Goal: Information Seeking & Learning: Find specific fact

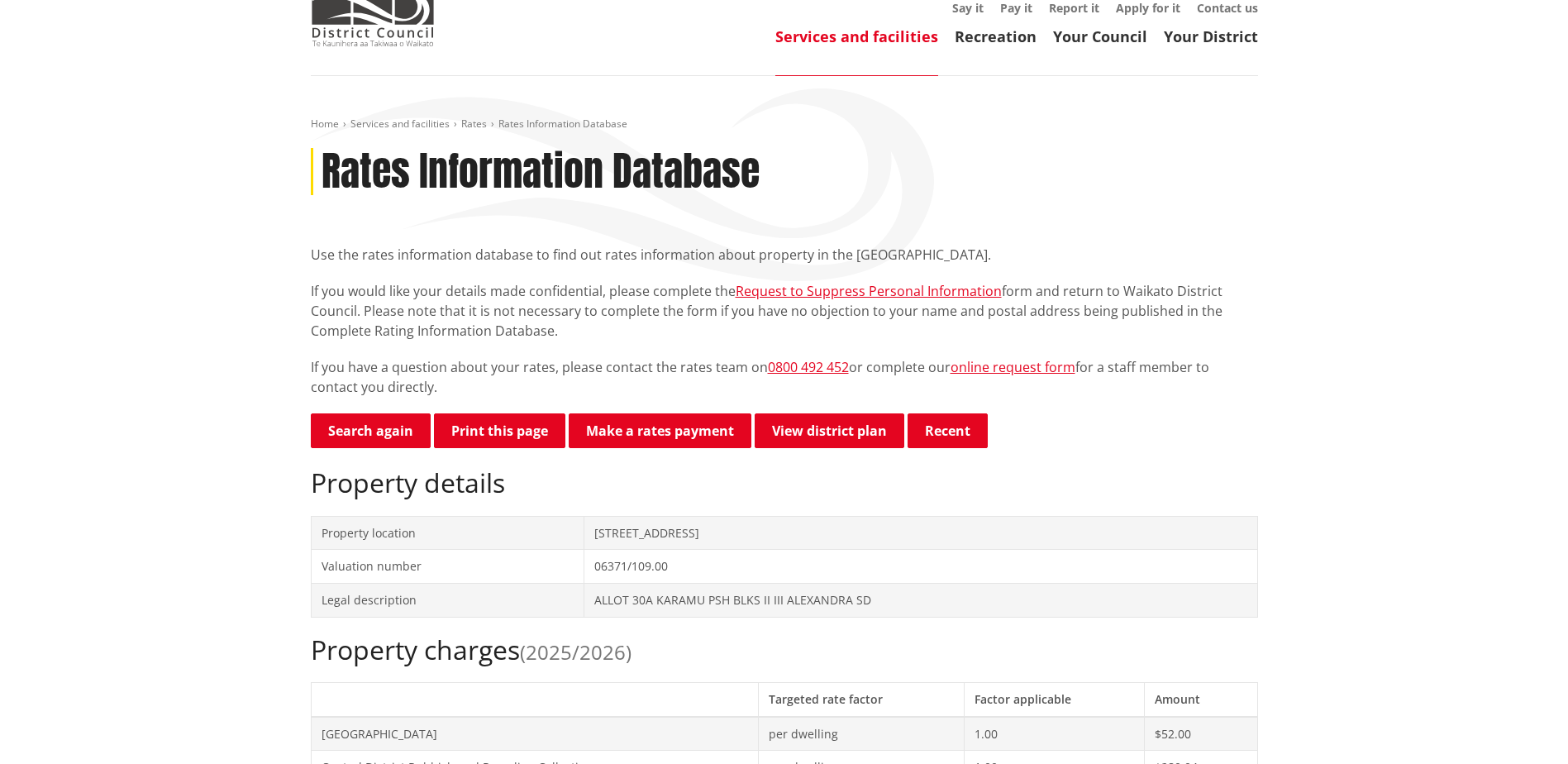
scroll to position [83, 0]
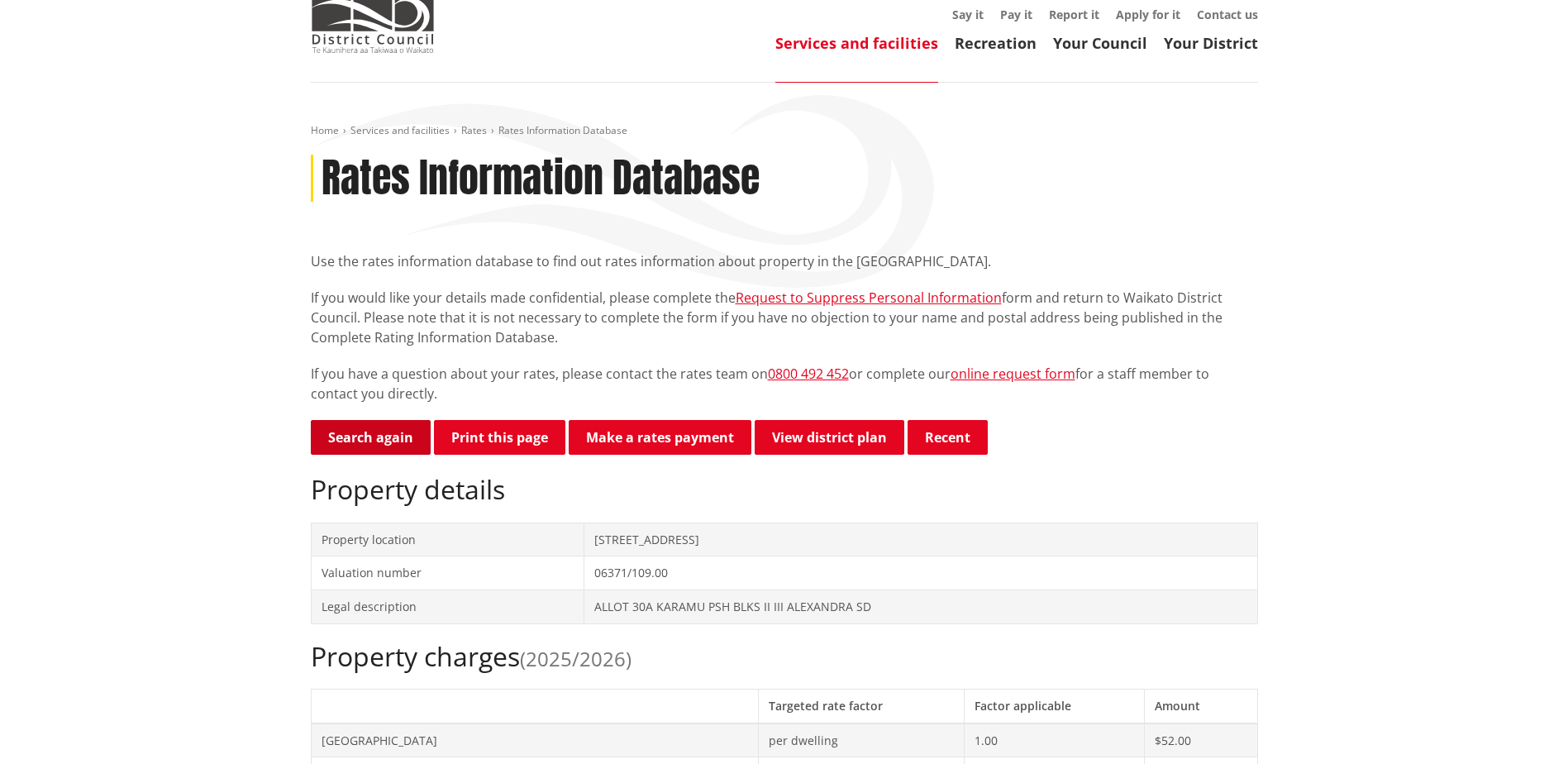
click at [366, 440] on link "Search again" at bounding box center [370, 437] width 120 height 34
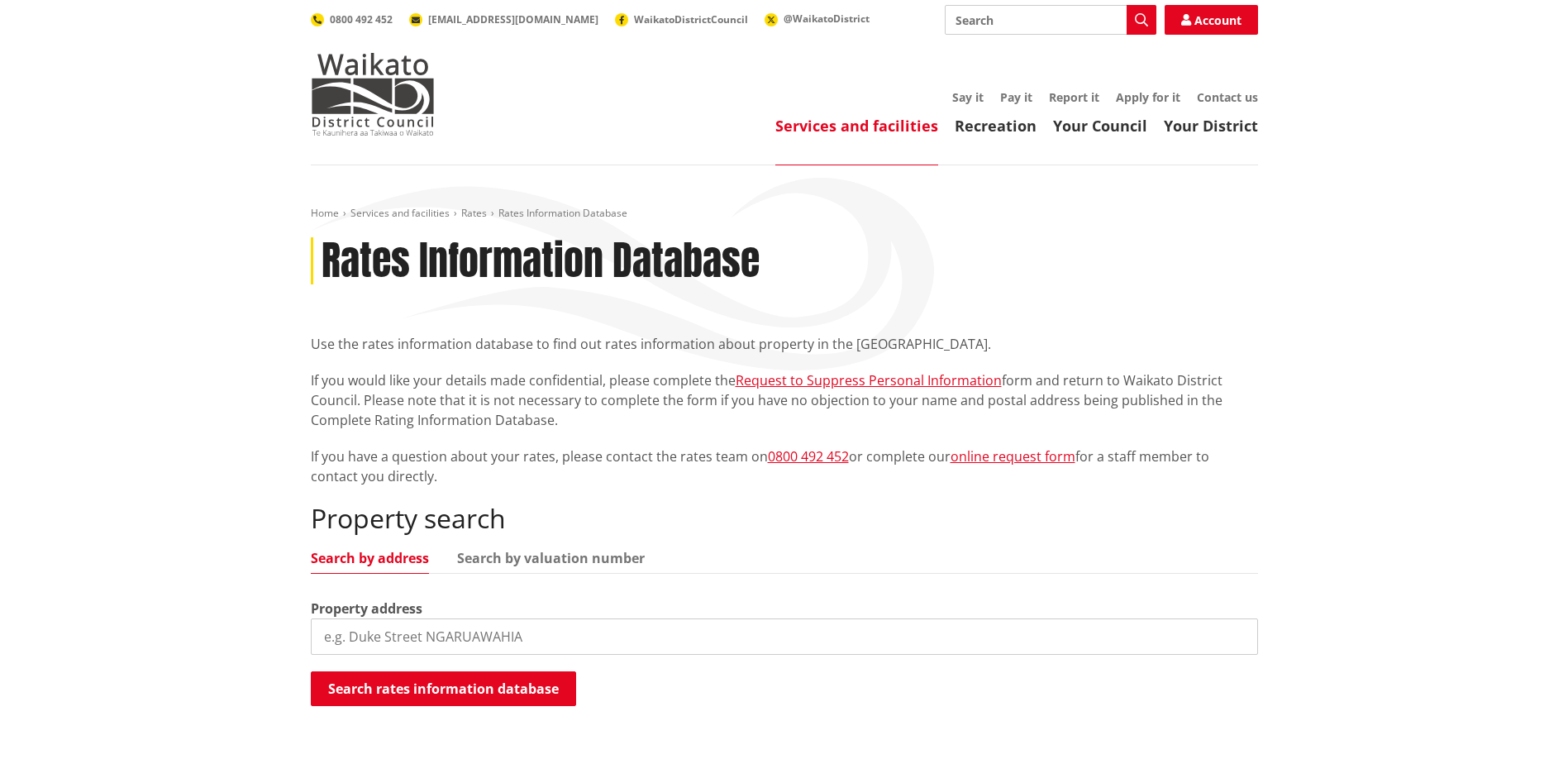
click at [530, 640] on input "search" at bounding box center [784, 636] width 947 height 36
paste input "06282/797.27"
type input "06282/797.27"
click at [540, 555] on link "Search by valuation number" at bounding box center [551, 558] width 187 height 13
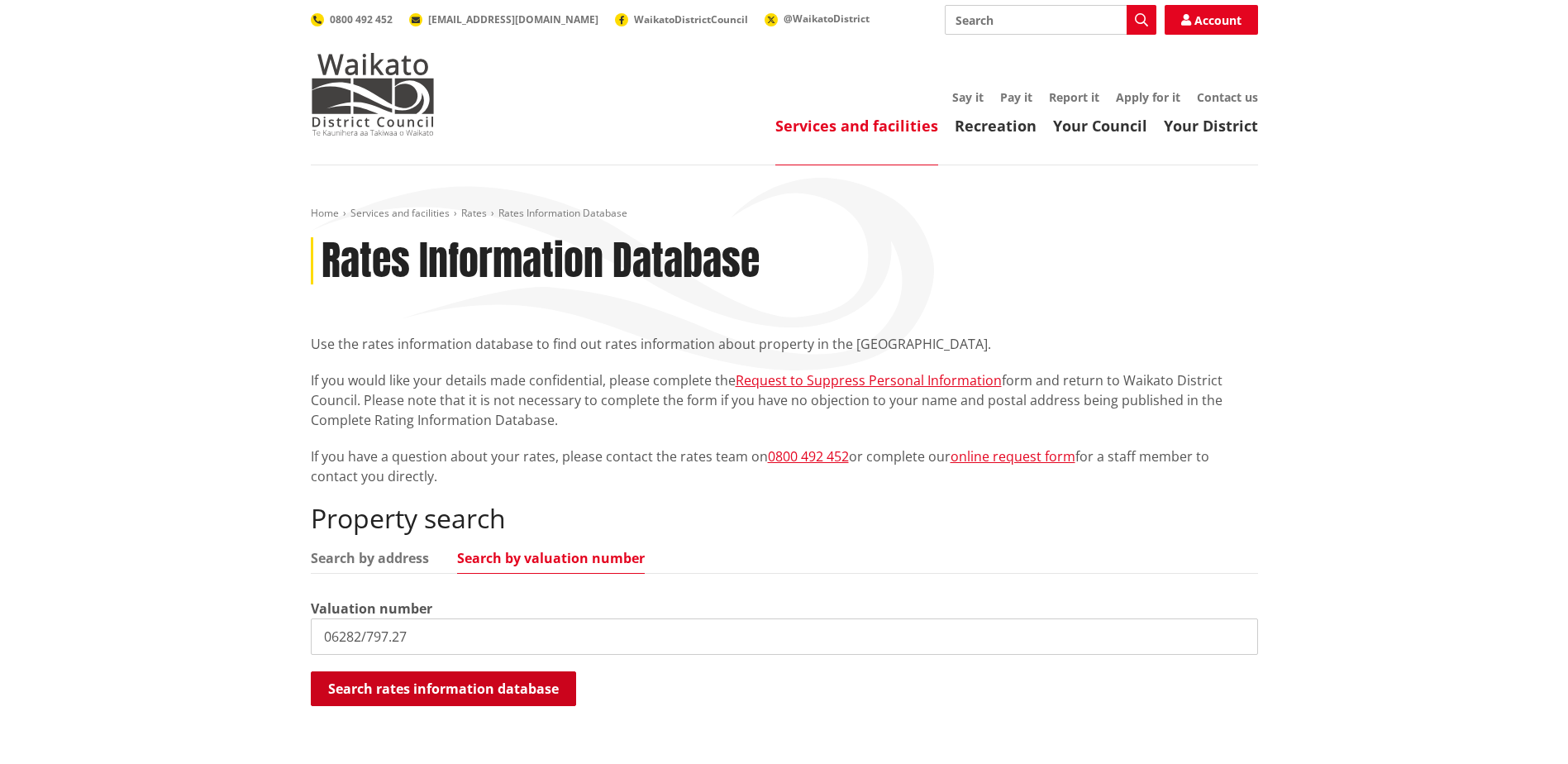
click at [461, 684] on button "Search rates information database" at bounding box center [443, 688] width 265 height 34
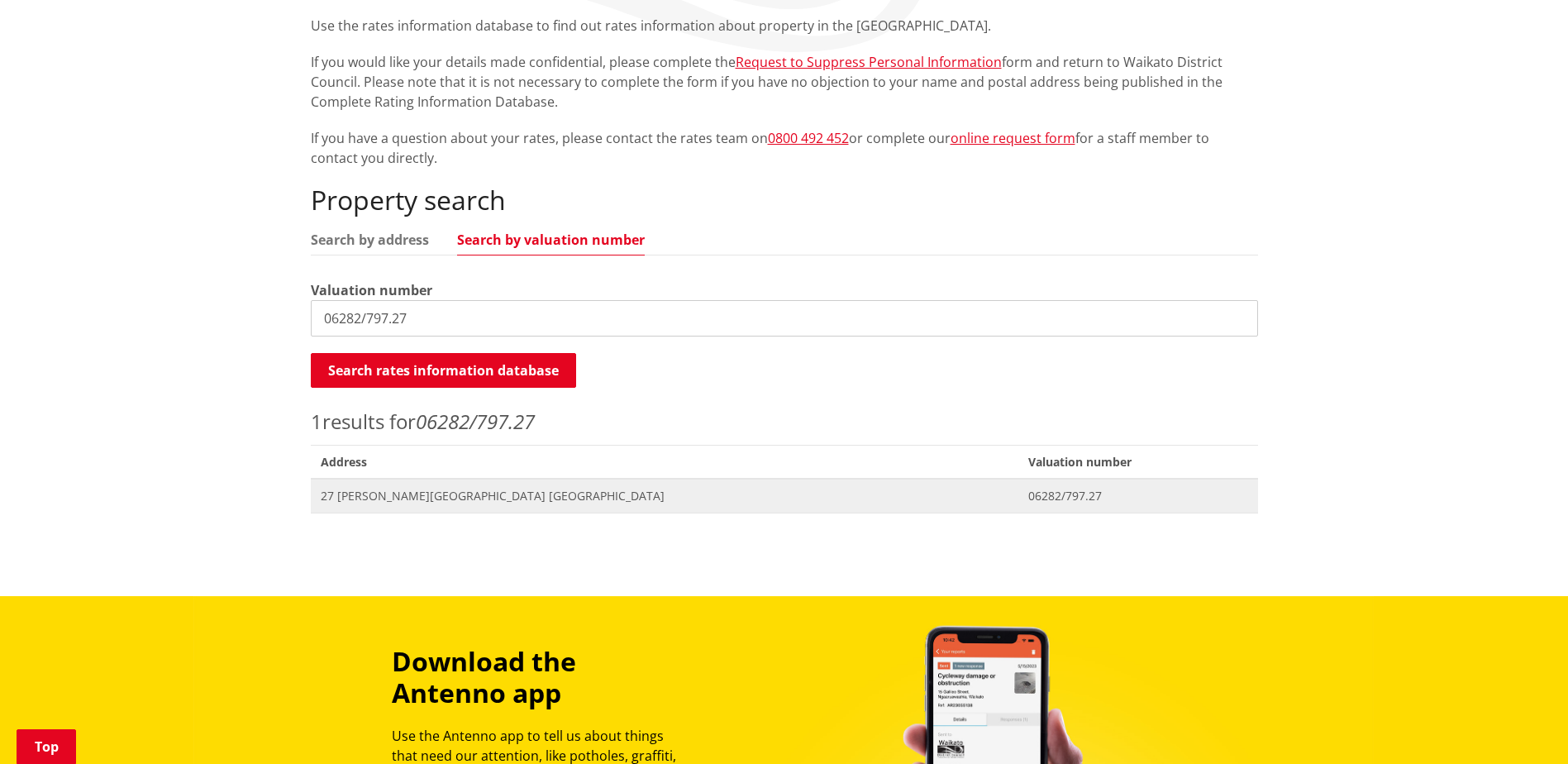
scroll to position [330, 0]
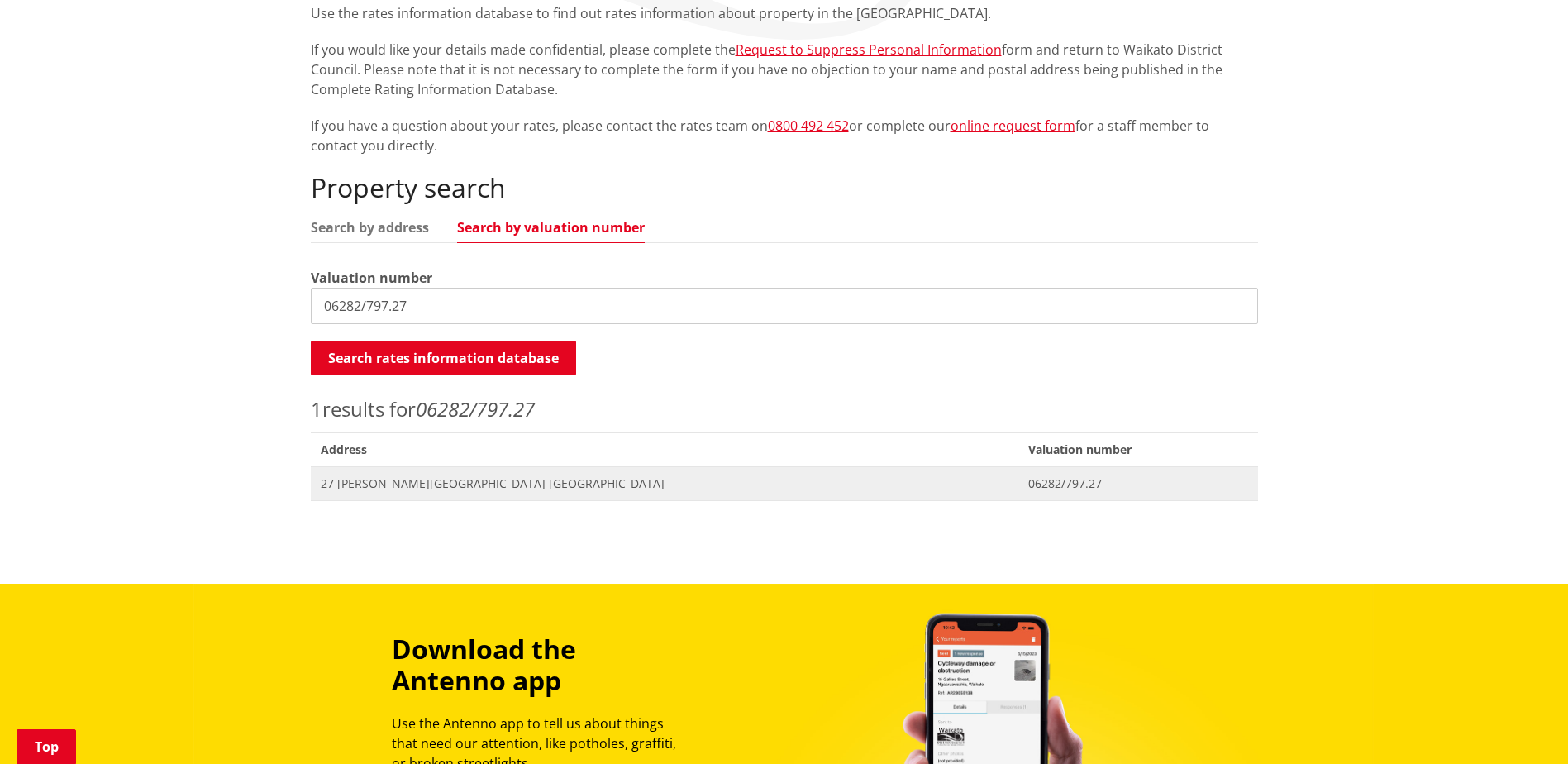
click at [369, 486] on span "27 [PERSON_NAME][GEOGRAPHIC_DATA] [GEOGRAPHIC_DATA]" at bounding box center [664, 484] width 688 height 17
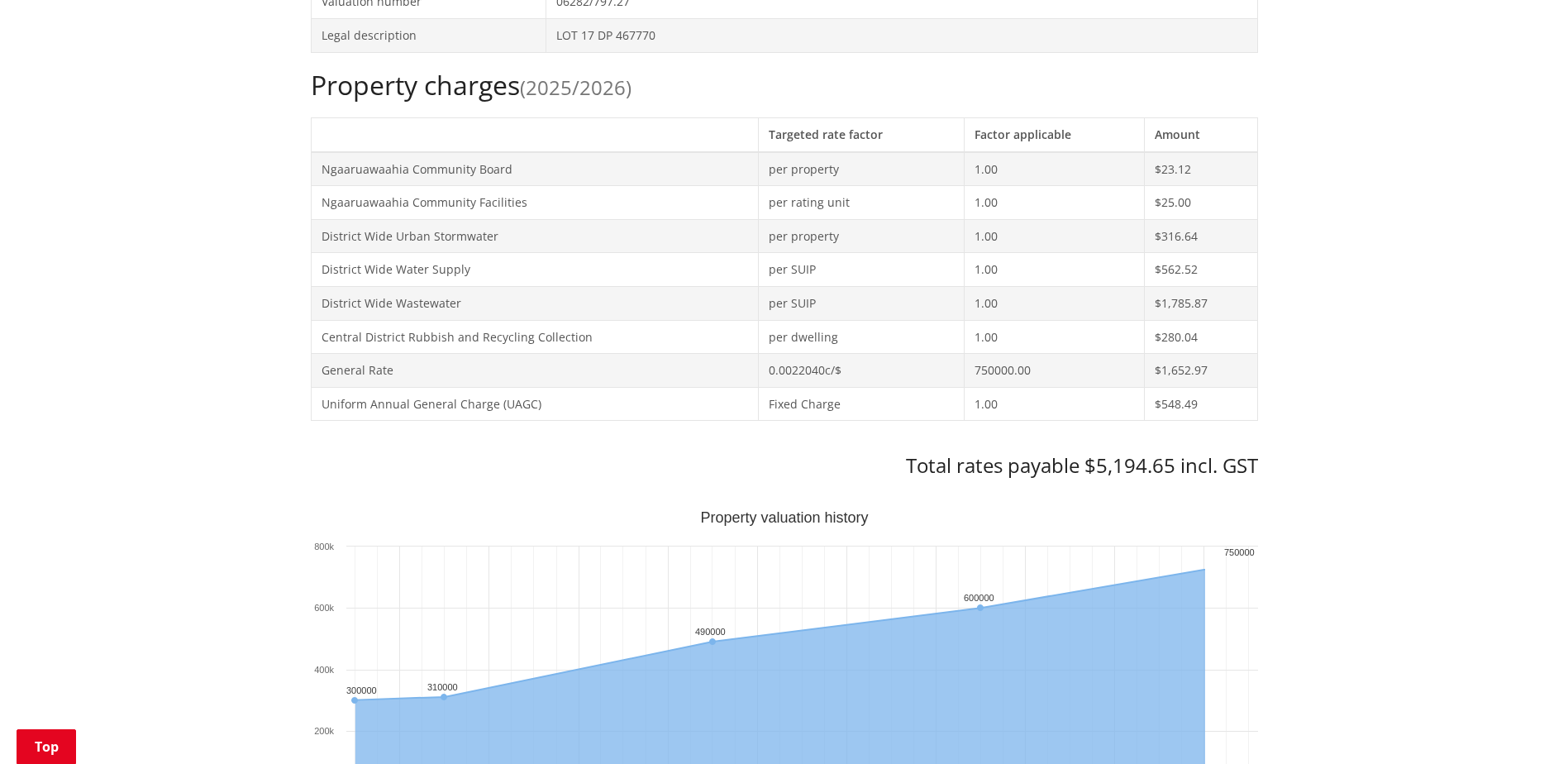
scroll to position [662, 0]
